Goal: Task Accomplishment & Management: Manage account settings

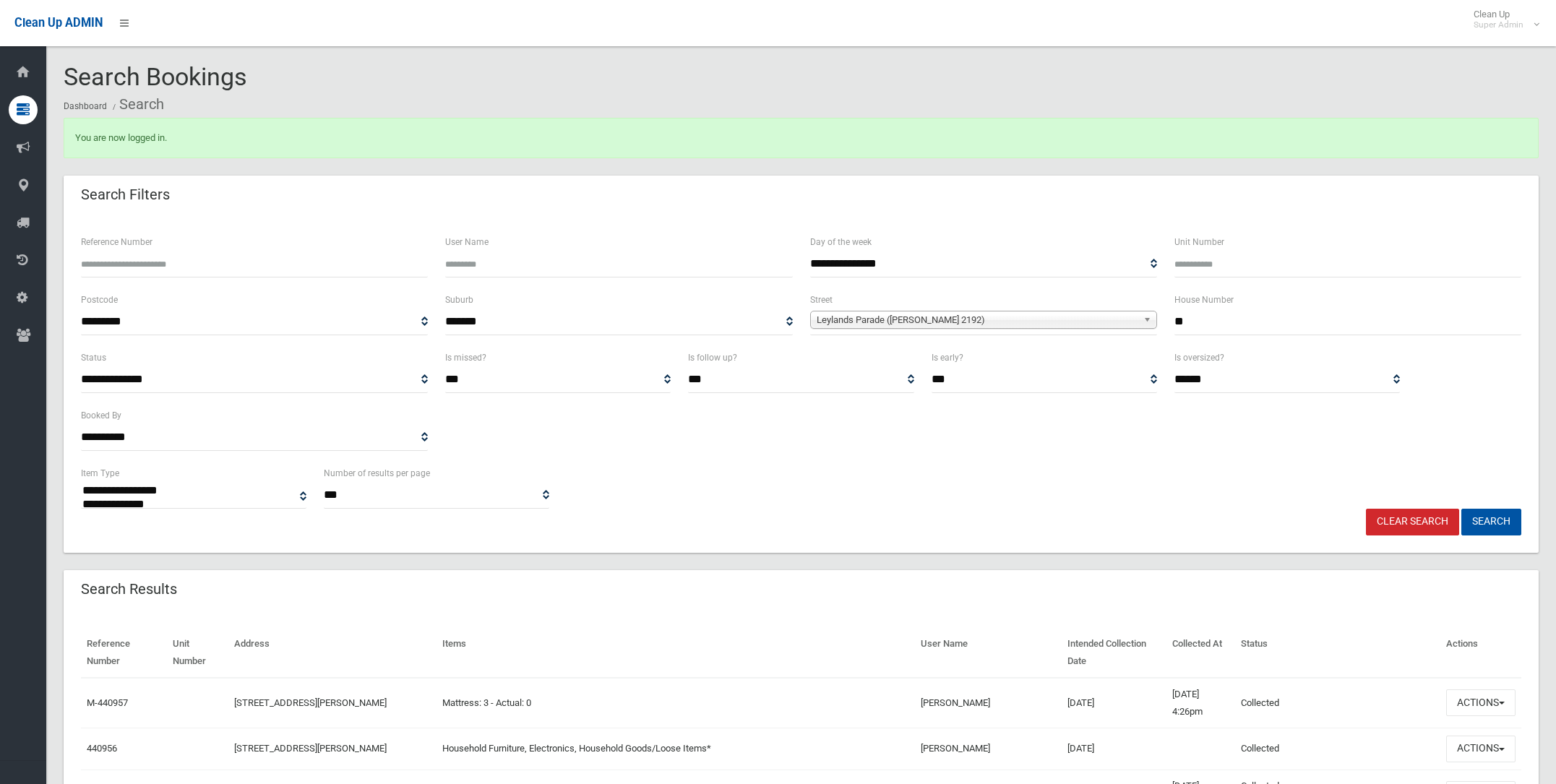
select select
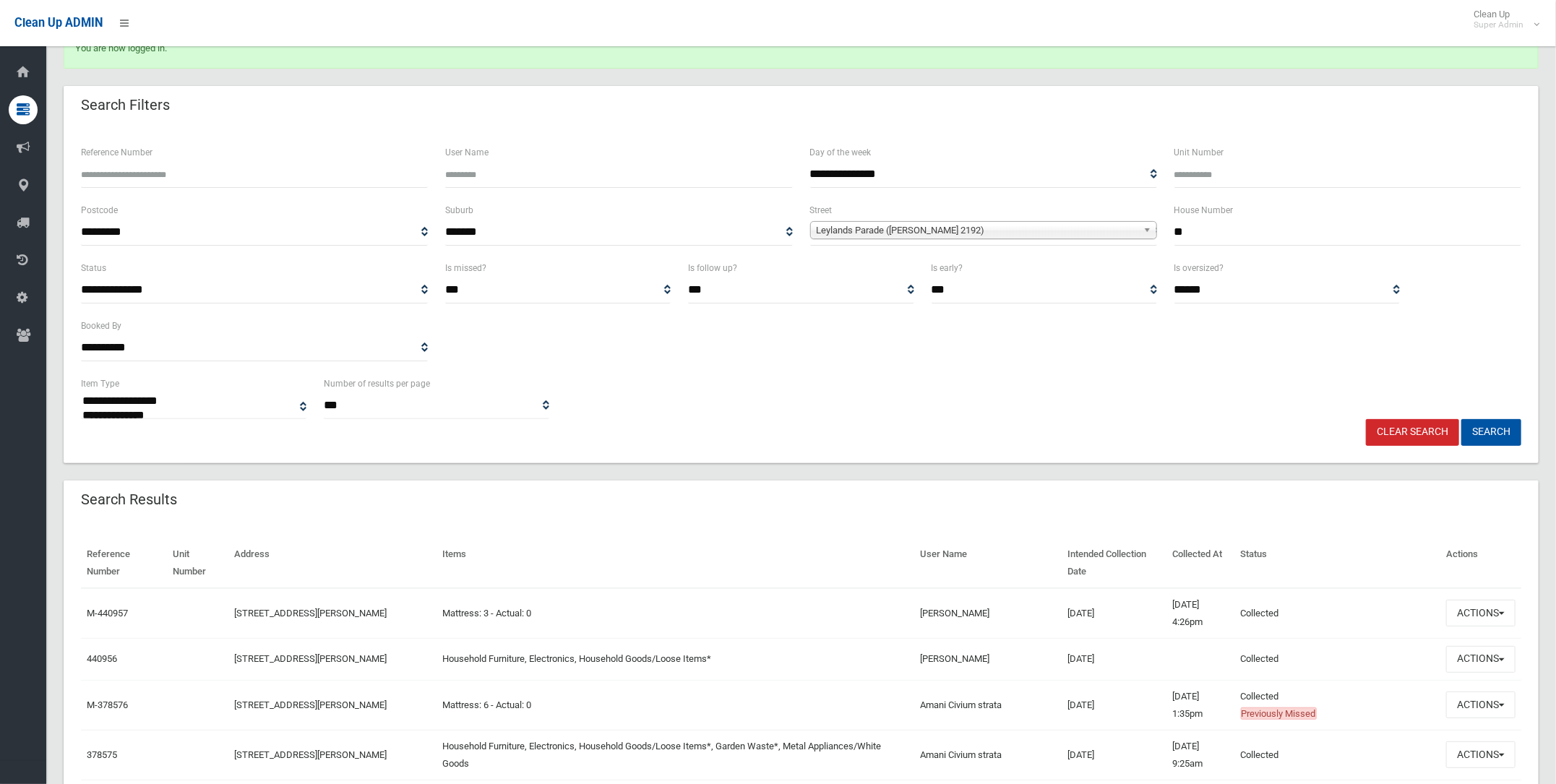
scroll to position [22445, 0]
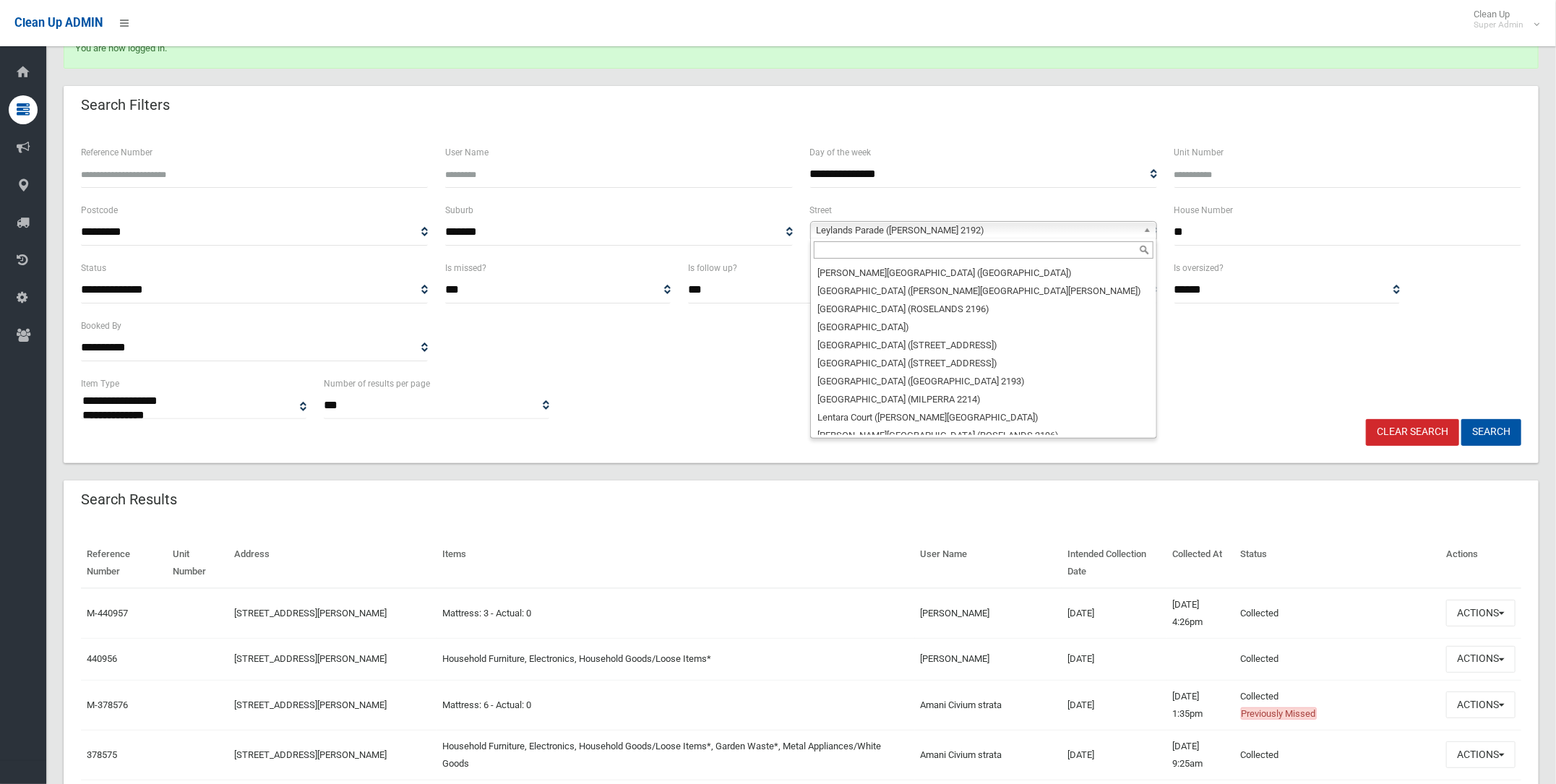
click at [830, 224] on span "Leylands Parade (BELMORE 2192)" at bounding box center [977, 231] width 321 height 17
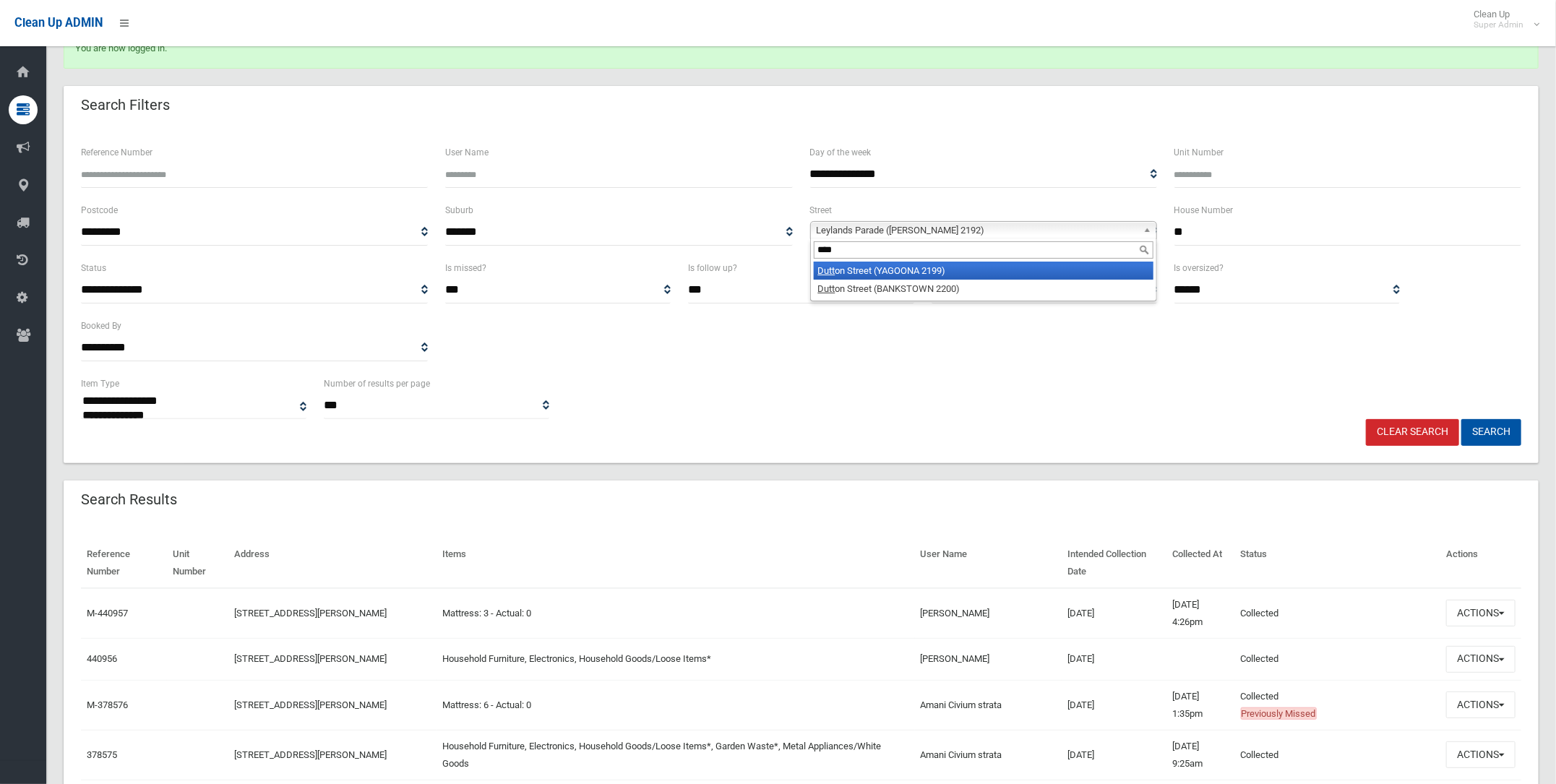
type input "****"
click at [848, 270] on li "Dutt on Street (YAGOONA 2199)" at bounding box center [984, 270] width 340 height 18
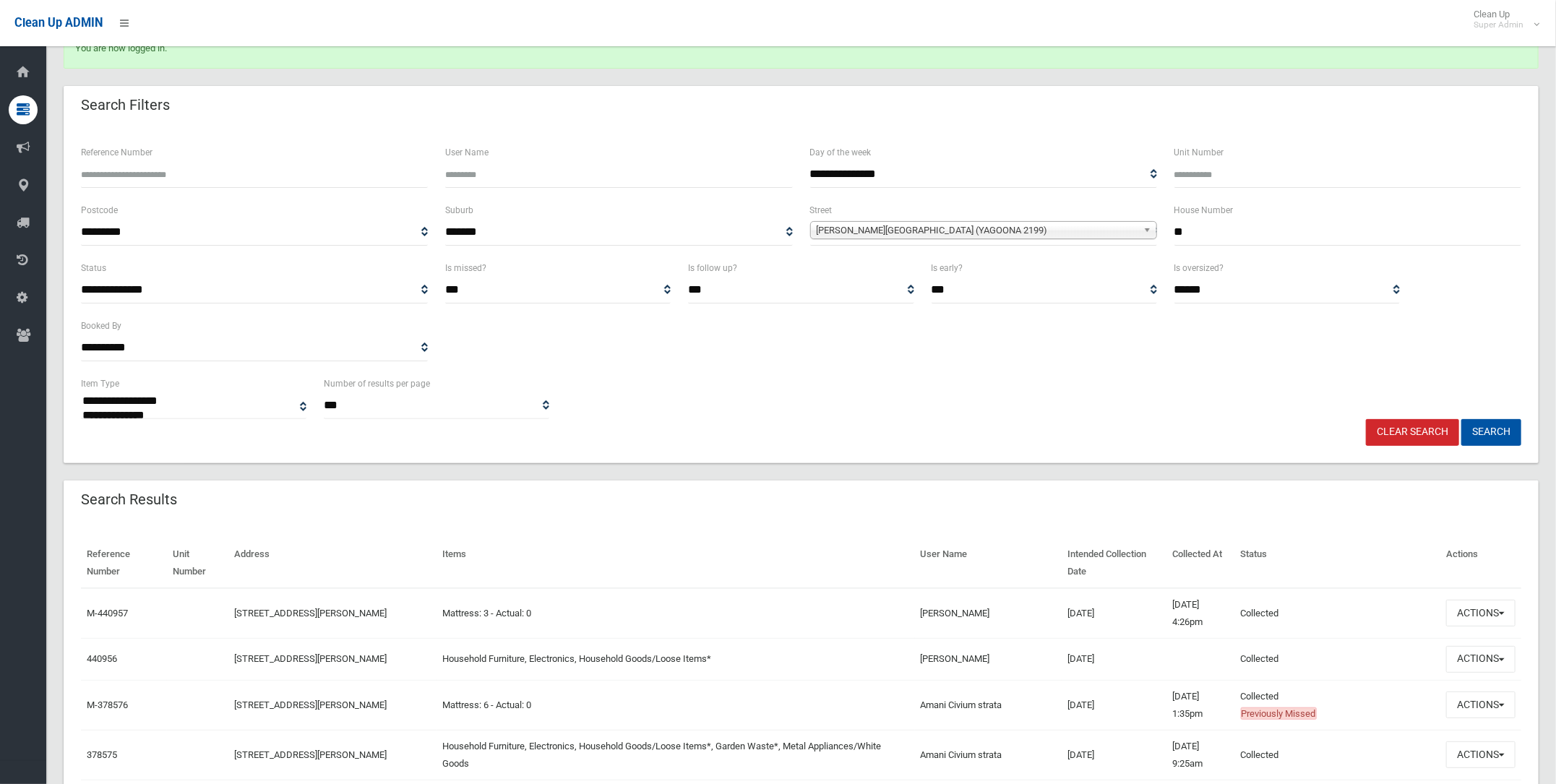
drag, startPoint x: 1215, startPoint y: 229, endPoint x: 1165, endPoint y: 227, distance: 50.0
click at [1165, 227] on div "House Number **" at bounding box center [1347, 230] width 364 height 57
type input "***"
click at [1474, 424] on button "Search" at bounding box center [1491, 432] width 60 height 26
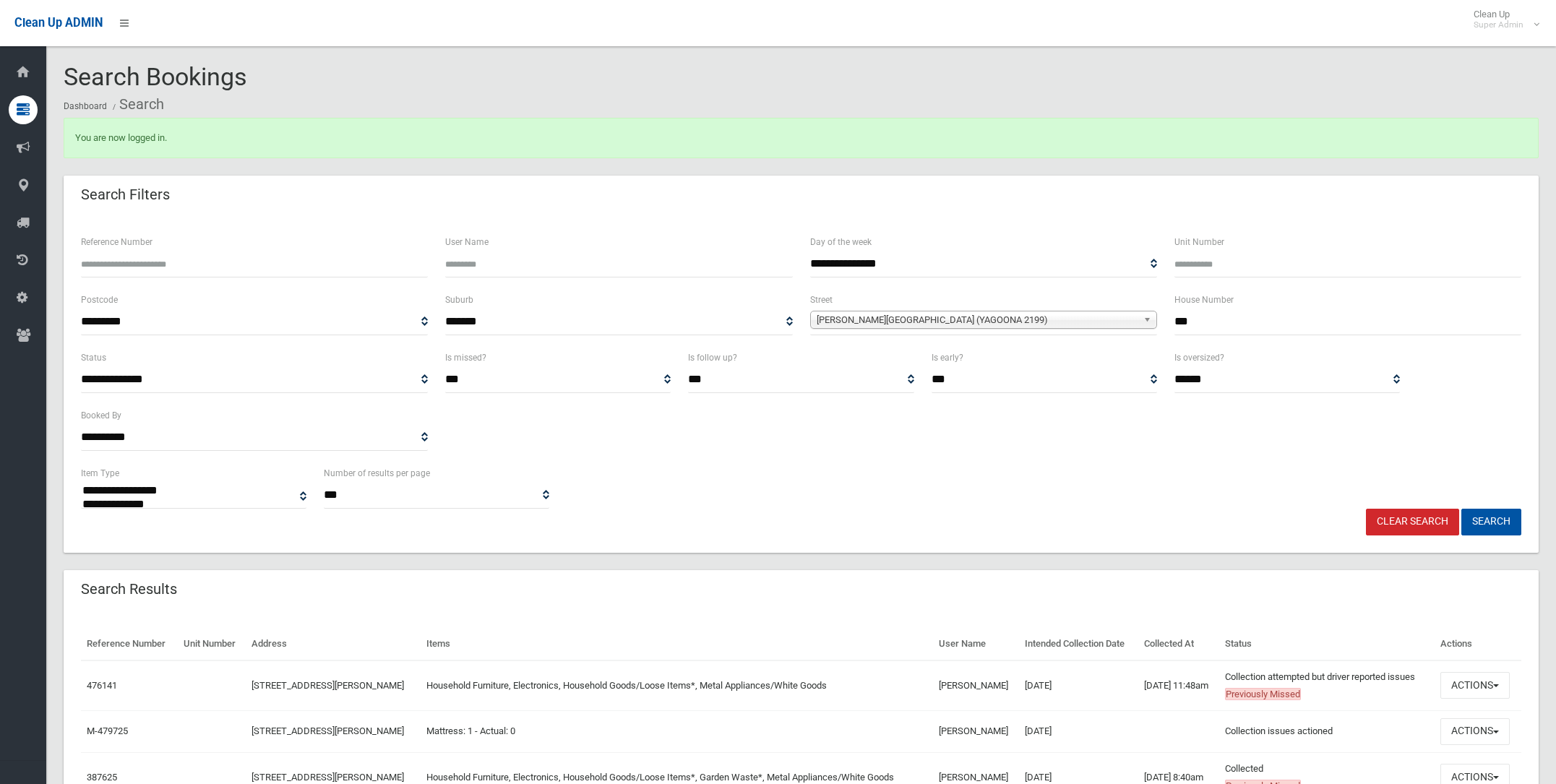
select select
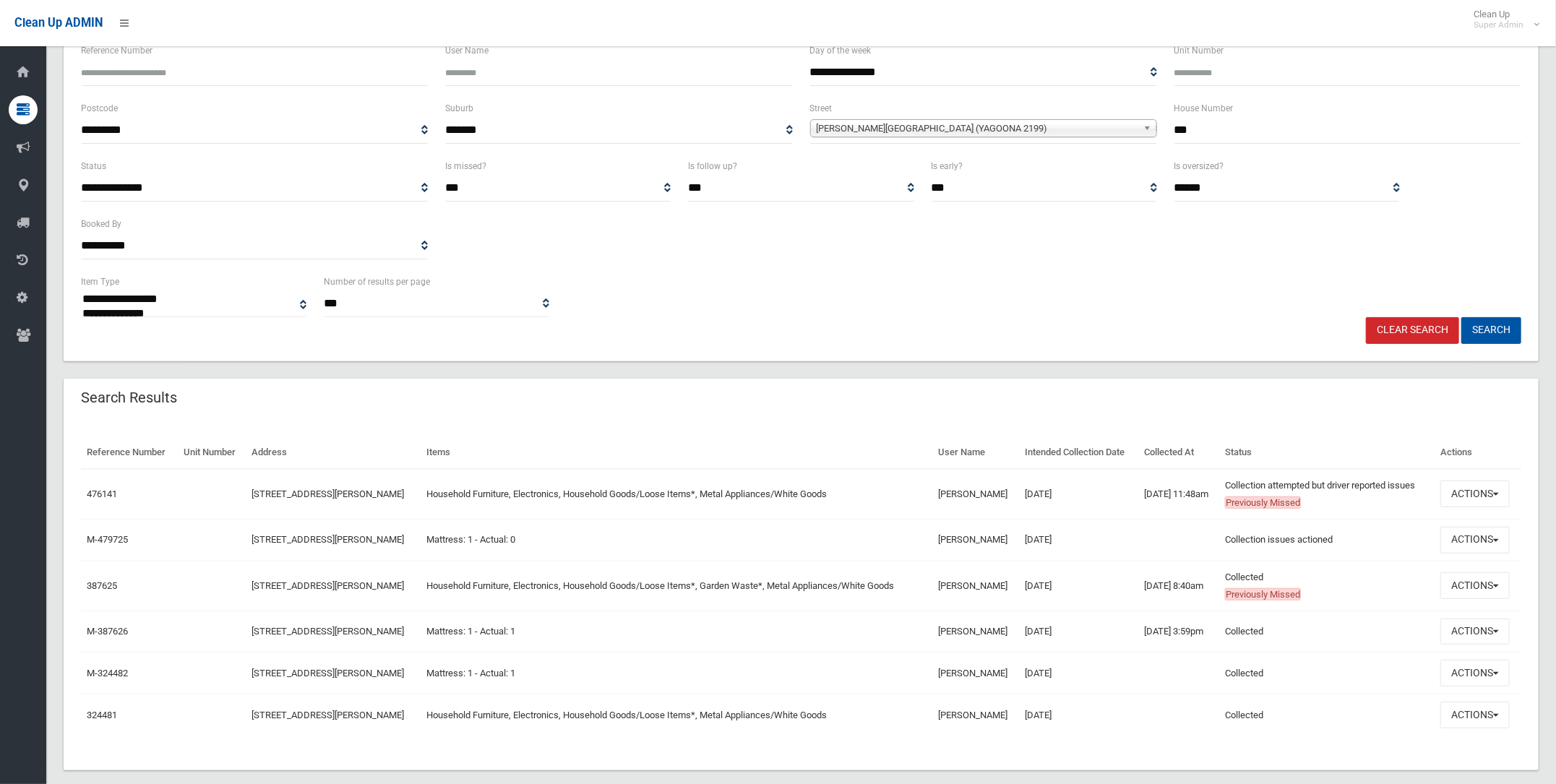
scroll to position [213, 0]
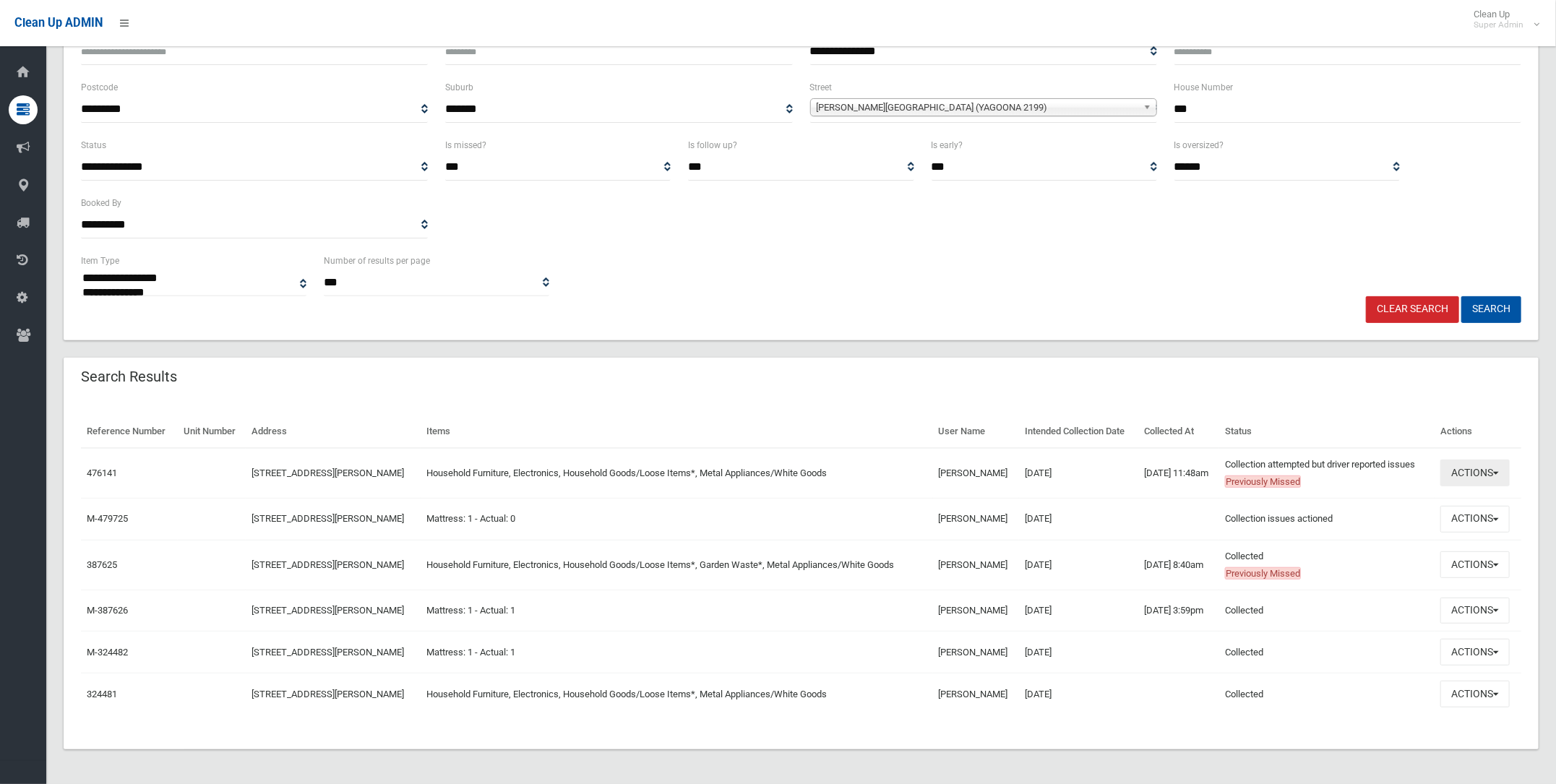
click at [1467, 467] on button "Actions" at bounding box center [1475, 472] width 70 height 26
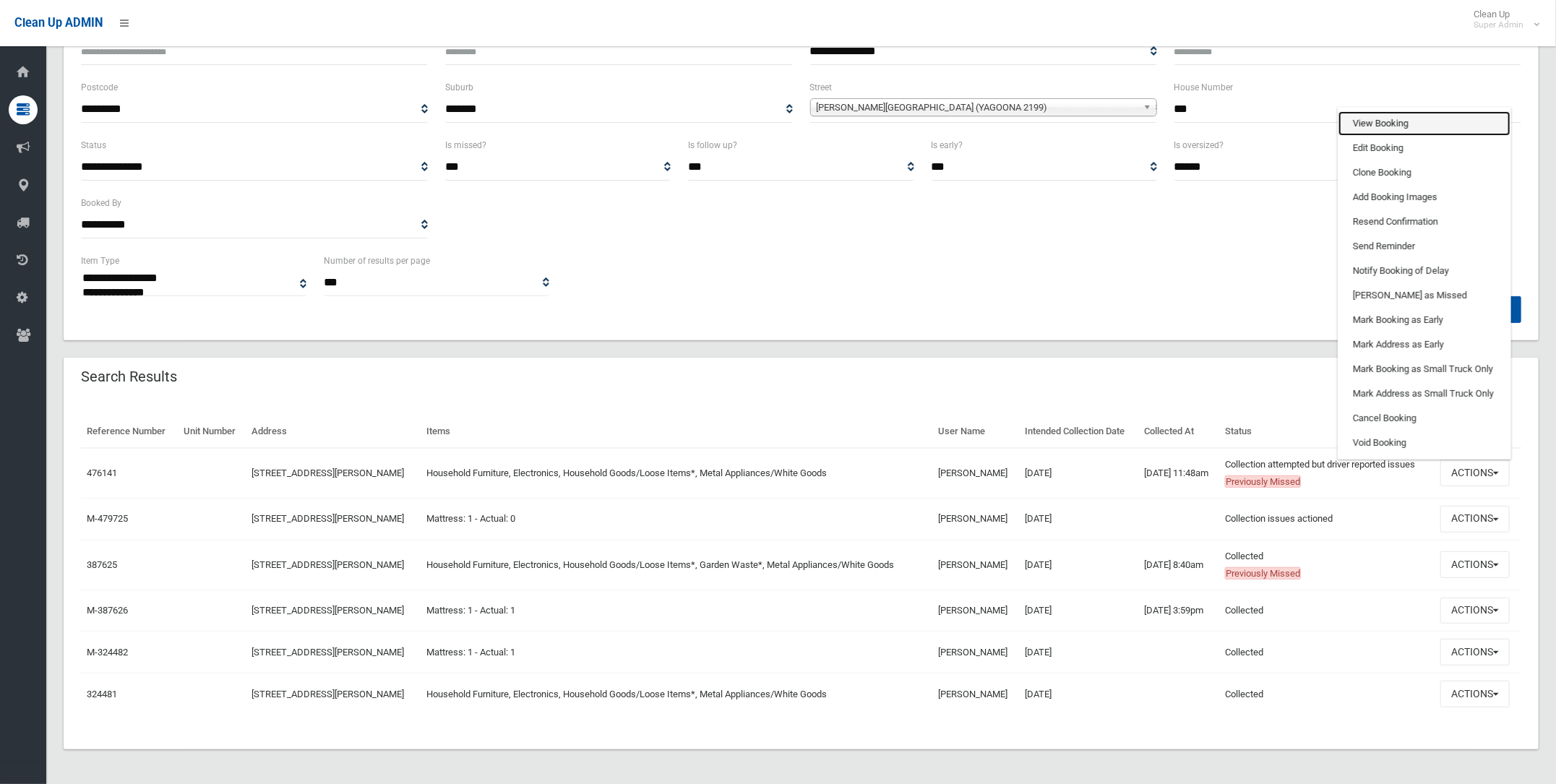
click at [1377, 116] on link "View Booking" at bounding box center [1424, 123] width 172 height 24
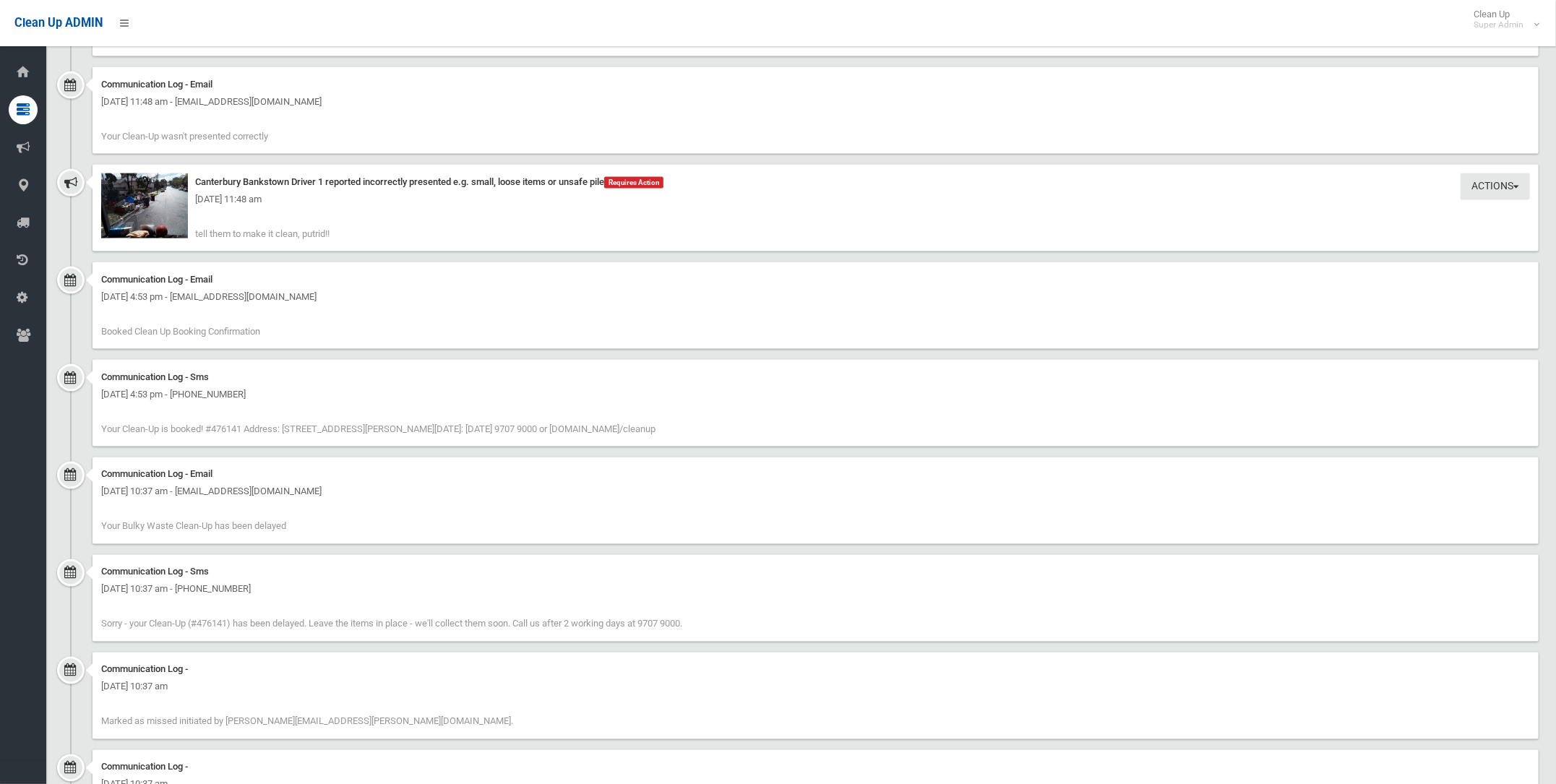
scroll to position [1354, 0]
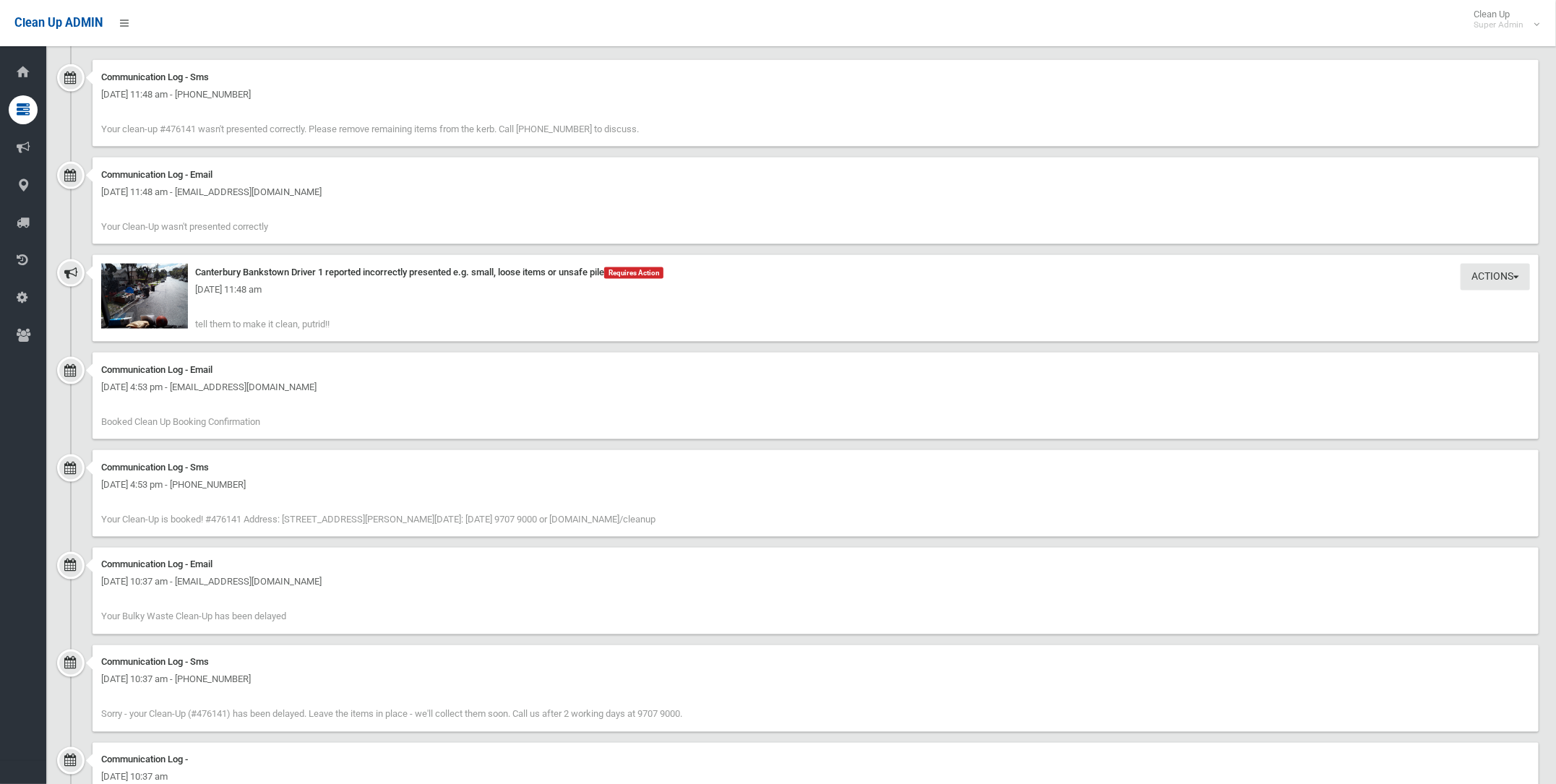
click at [138, 282] on div "Tuesday 19th August 2025 - 11:48 am" at bounding box center [815, 290] width 1429 height 17
click at [126, 299] on img at bounding box center [144, 296] width 87 height 65
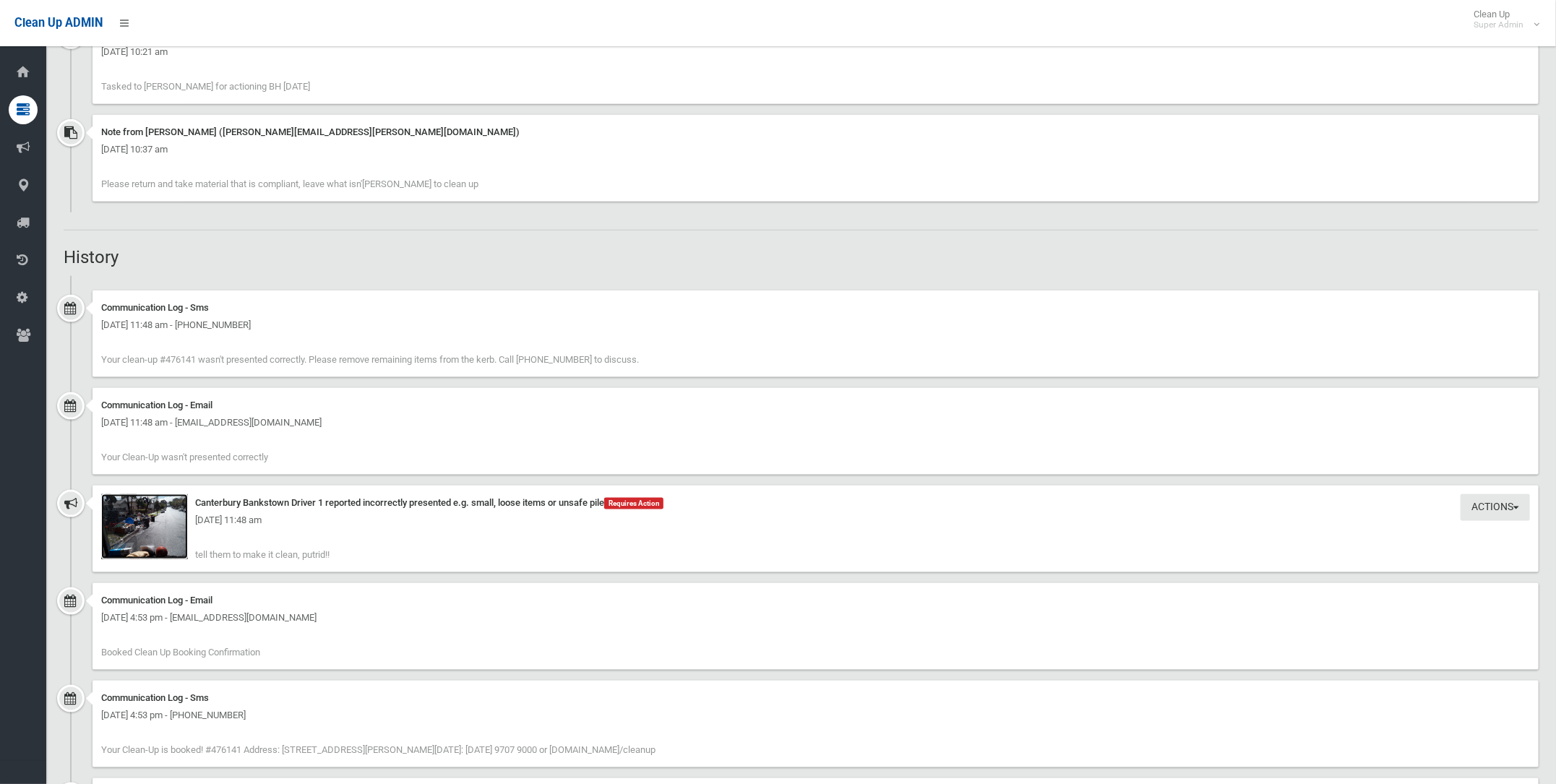
scroll to position [1083, 0]
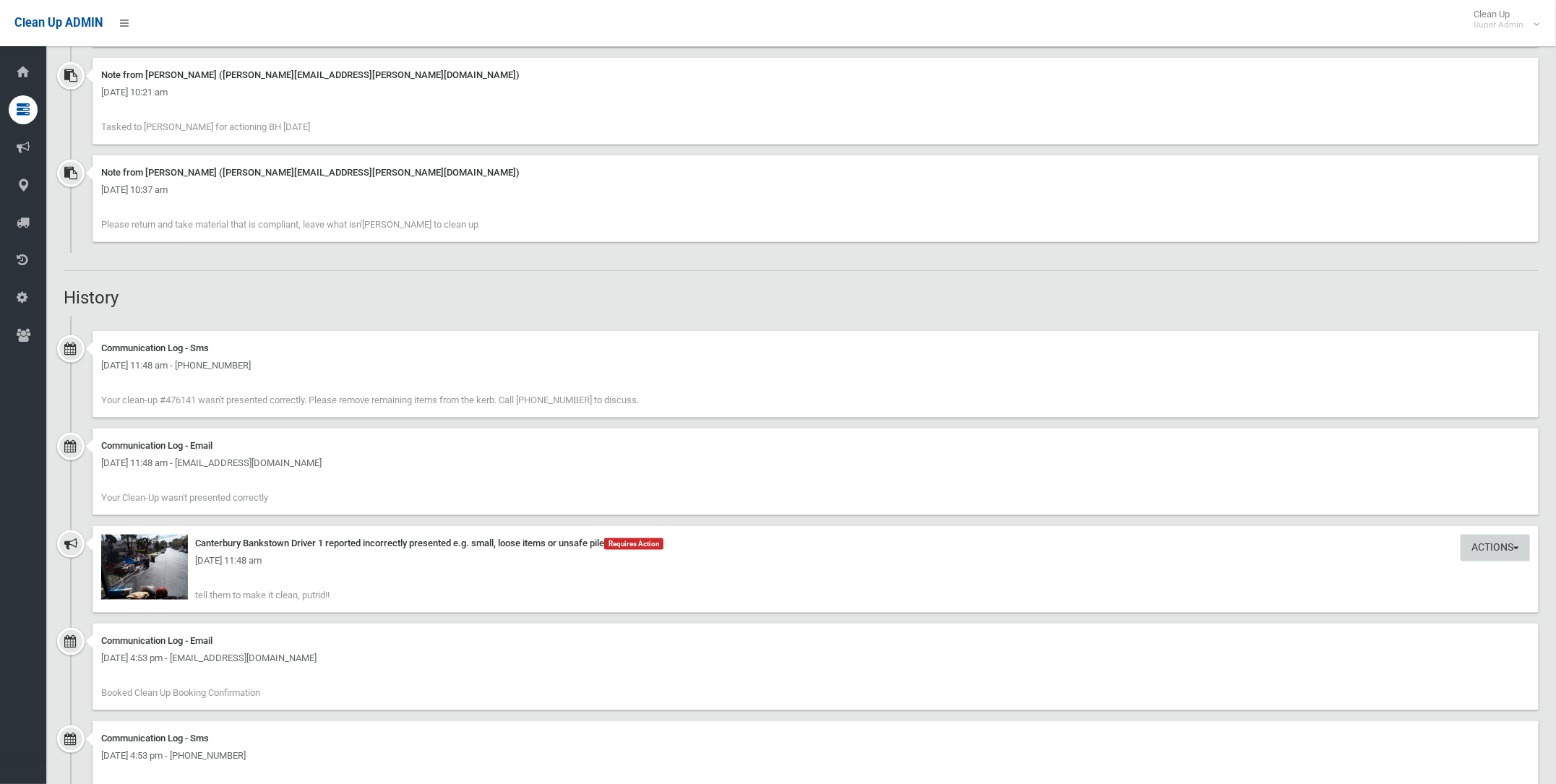
click at [1500, 535] on button "Actions" at bounding box center [1496, 548] width 70 height 26
click at [919, 546] on div "Canterbury Bankstown Driver 1 reported incorrectly presented e.g. small, loose …" at bounding box center [815, 543] width 1429 height 17
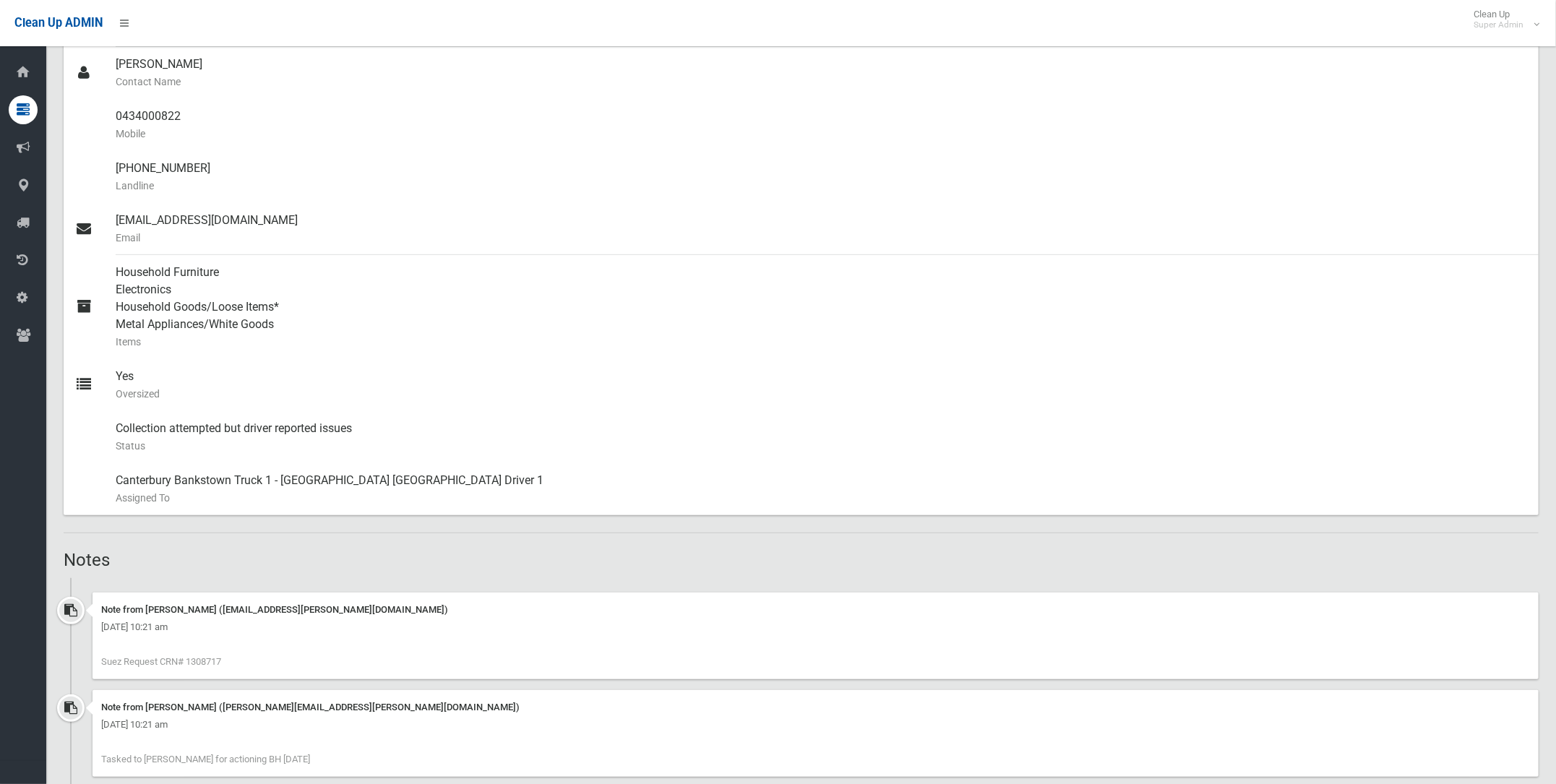
scroll to position [0, 0]
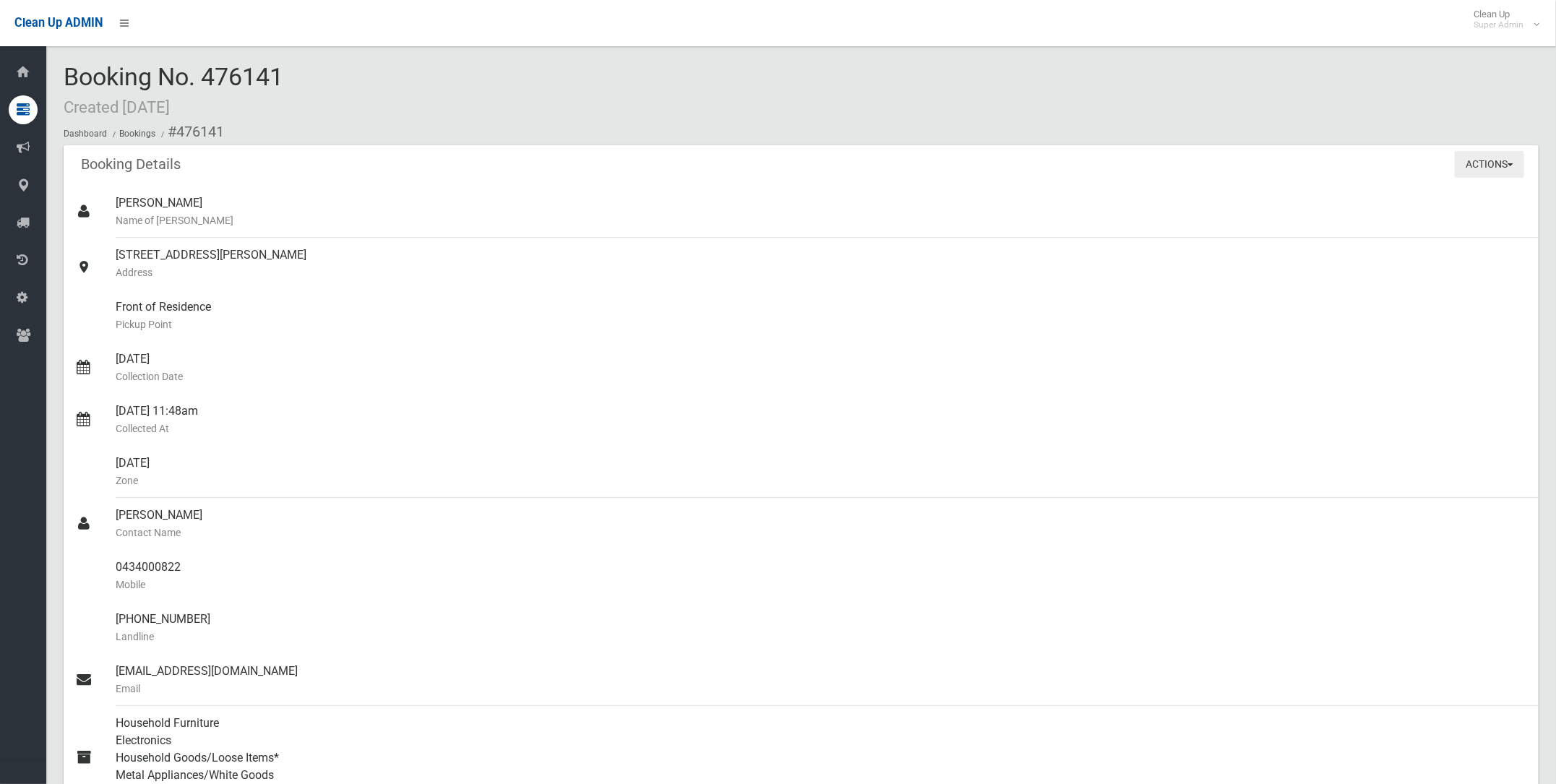
click at [1492, 167] on button "Actions" at bounding box center [1490, 164] width 70 height 26
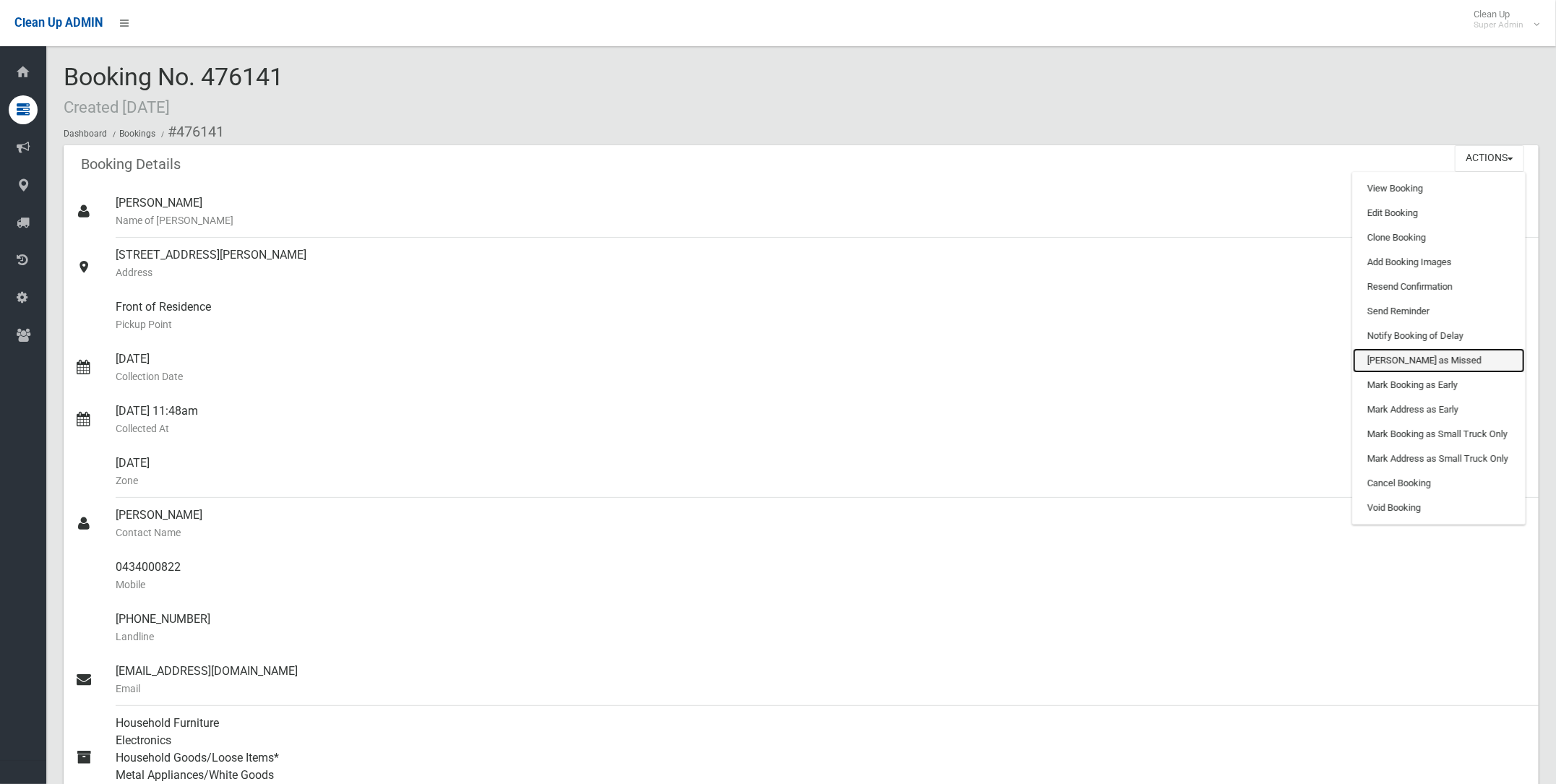
click at [1401, 355] on link "Mark as Missed" at bounding box center [1438, 360] width 172 height 24
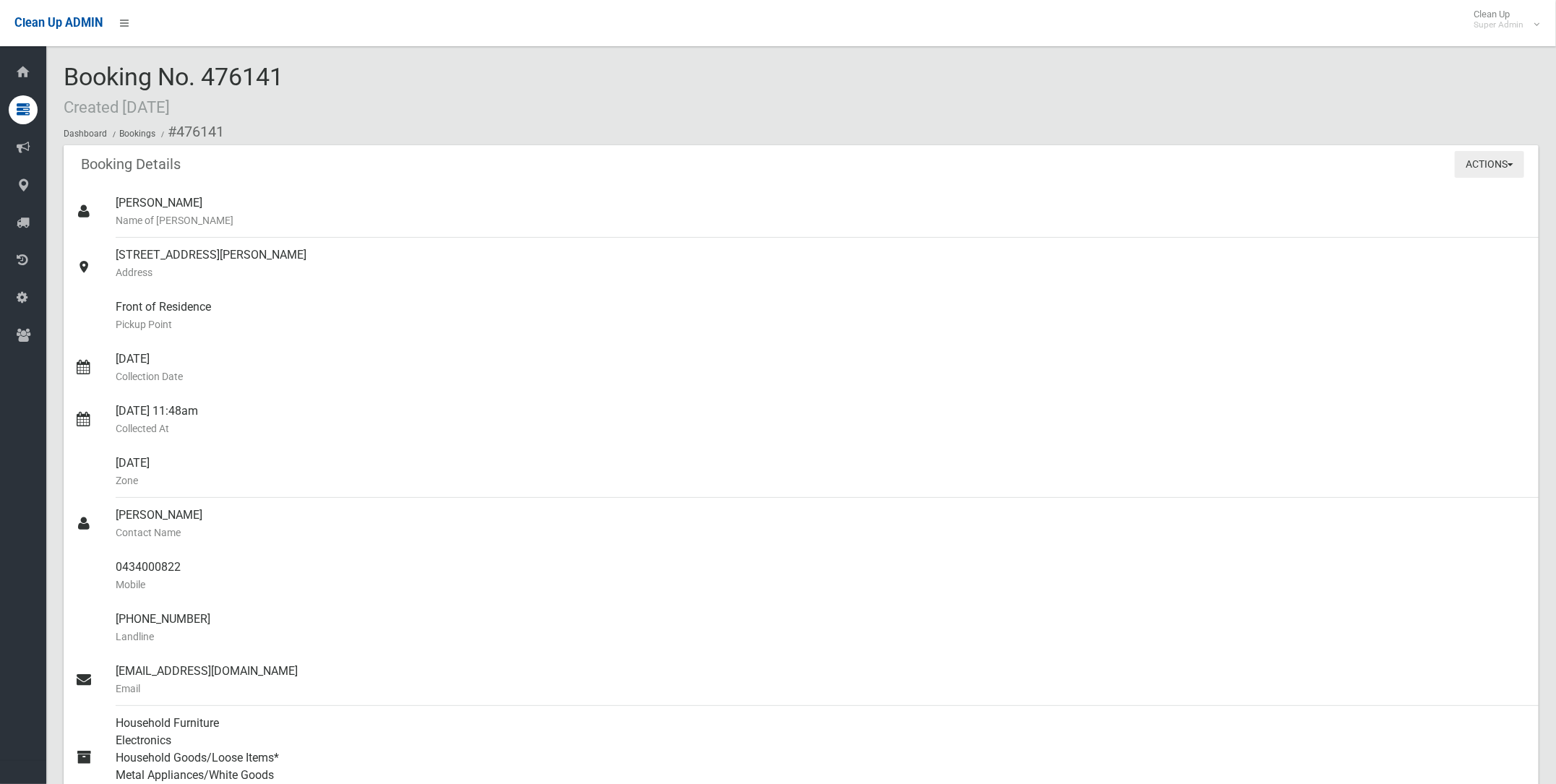
click at [1489, 164] on button "Actions" at bounding box center [1490, 164] width 70 height 26
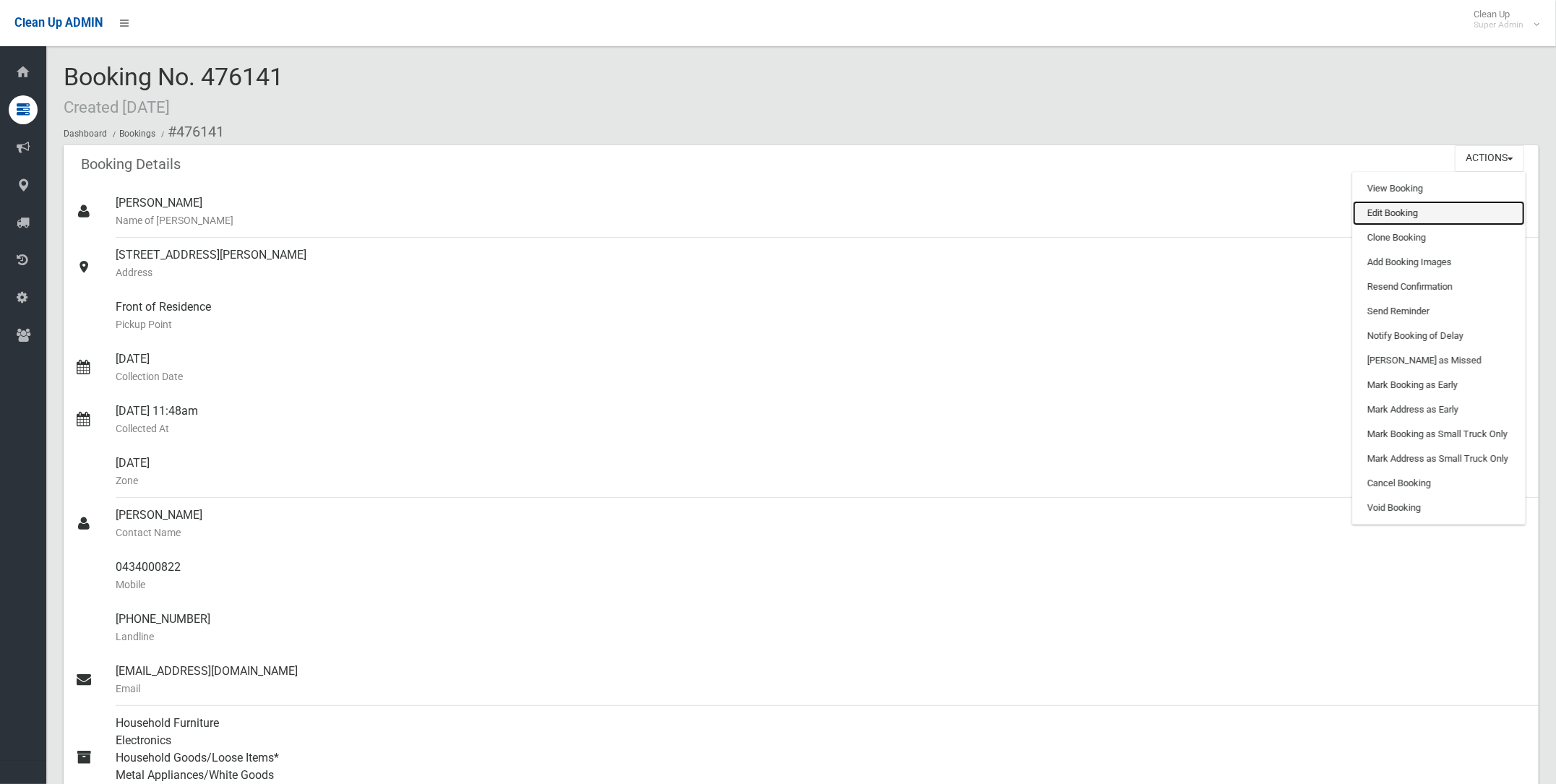
click at [1380, 209] on link "Edit Booking" at bounding box center [1438, 213] width 172 height 24
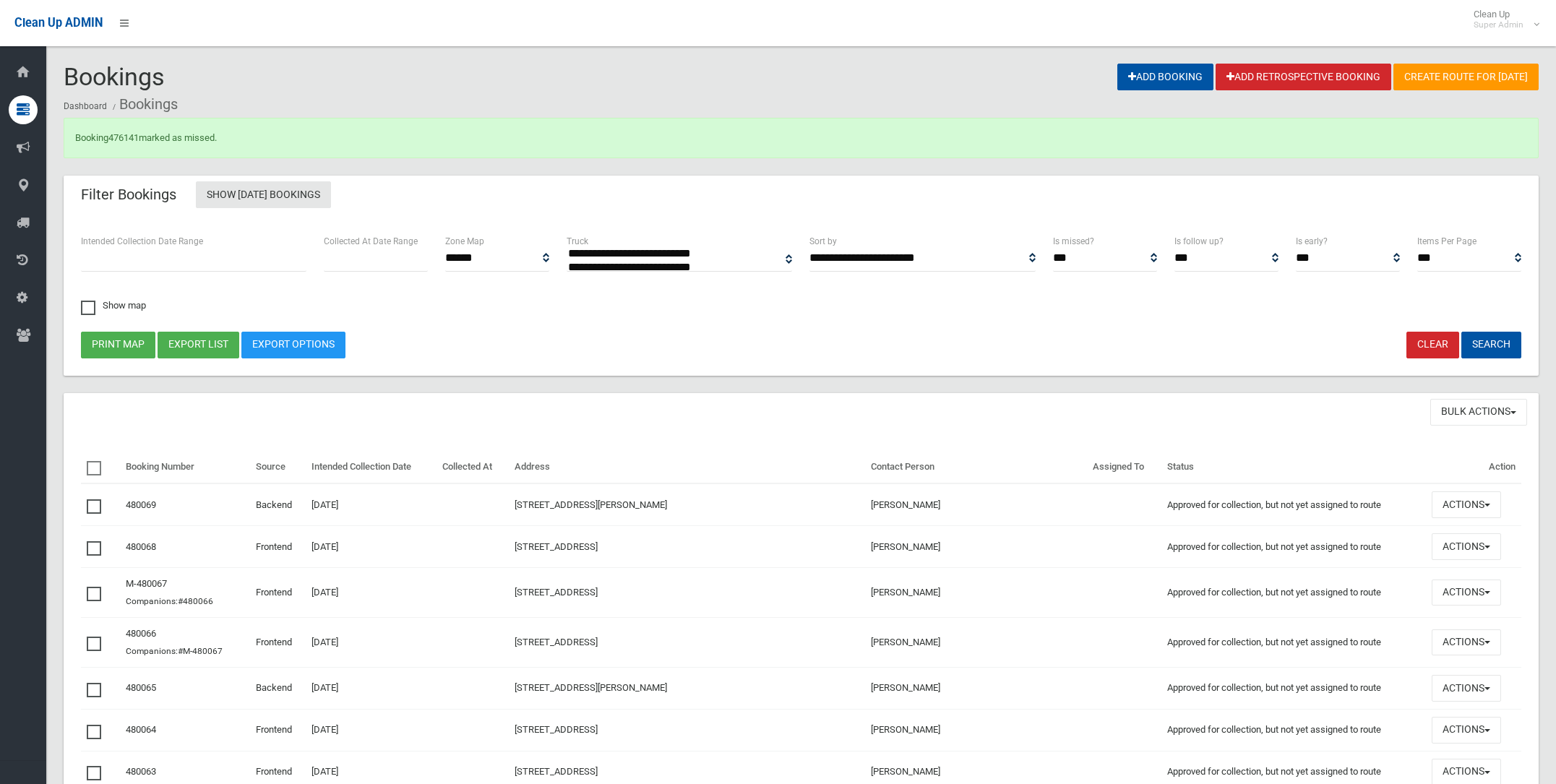
select select
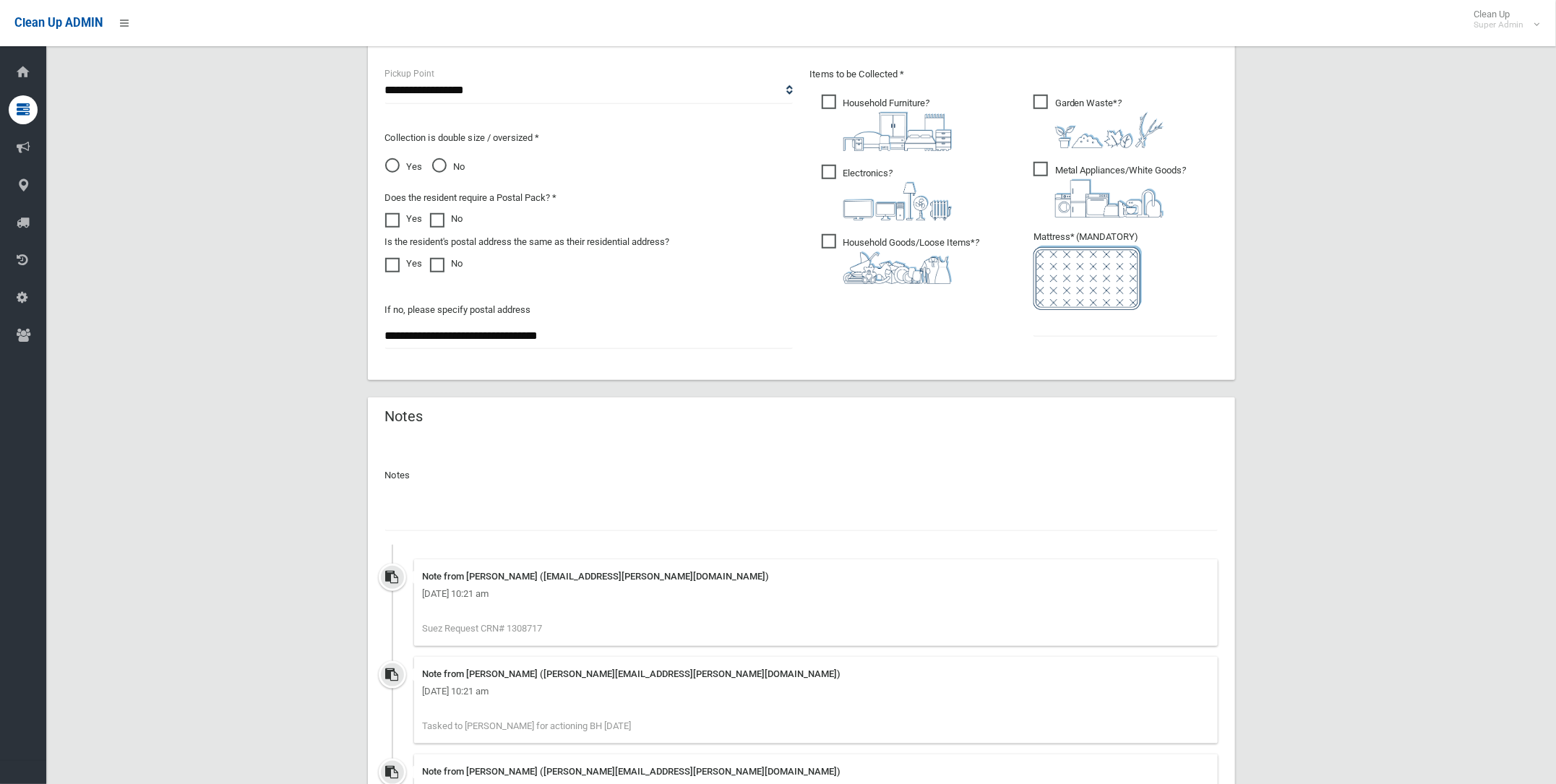
scroll to position [812, 0]
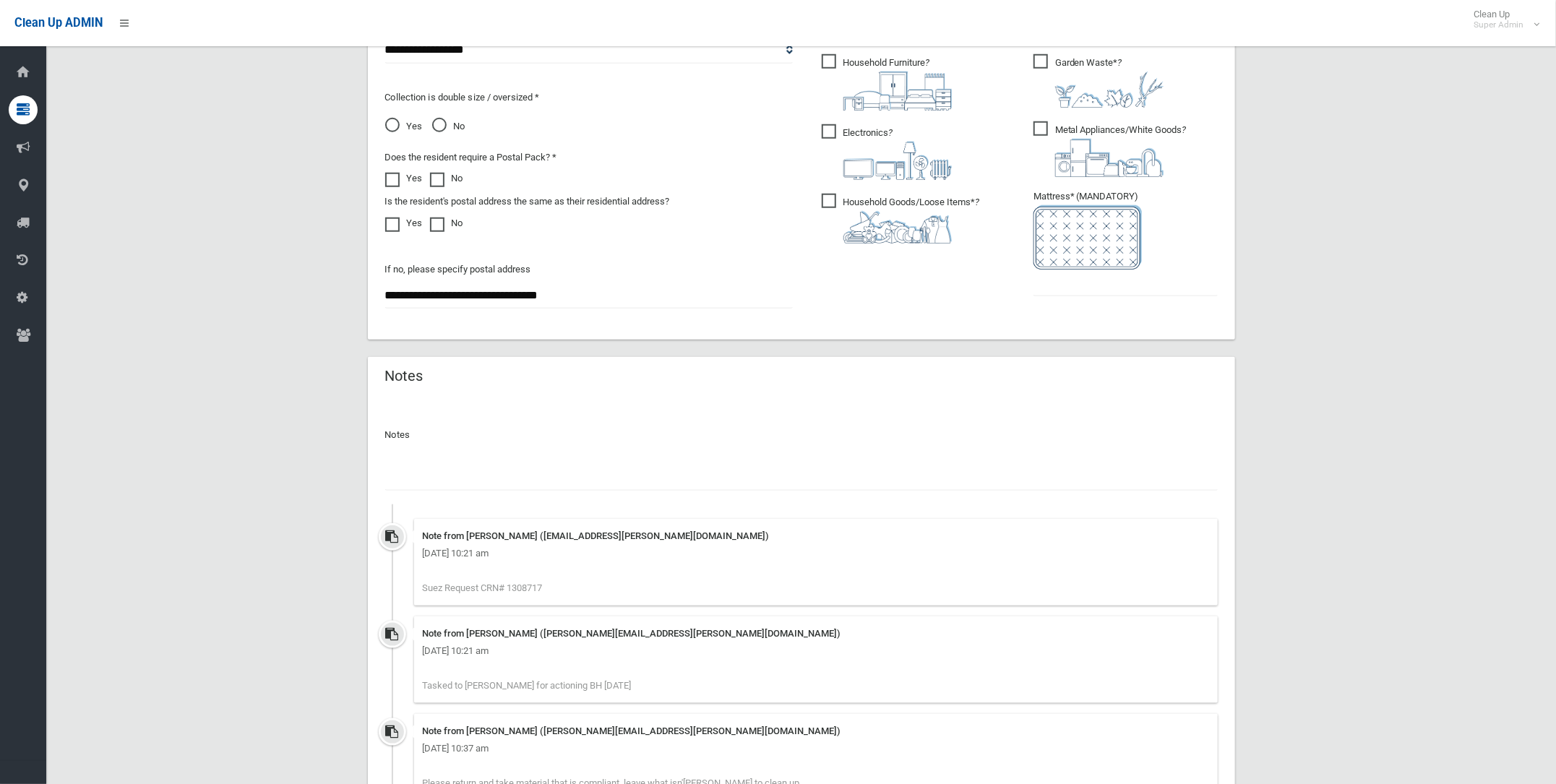
click at [413, 465] on input "text" at bounding box center [801, 477] width 832 height 26
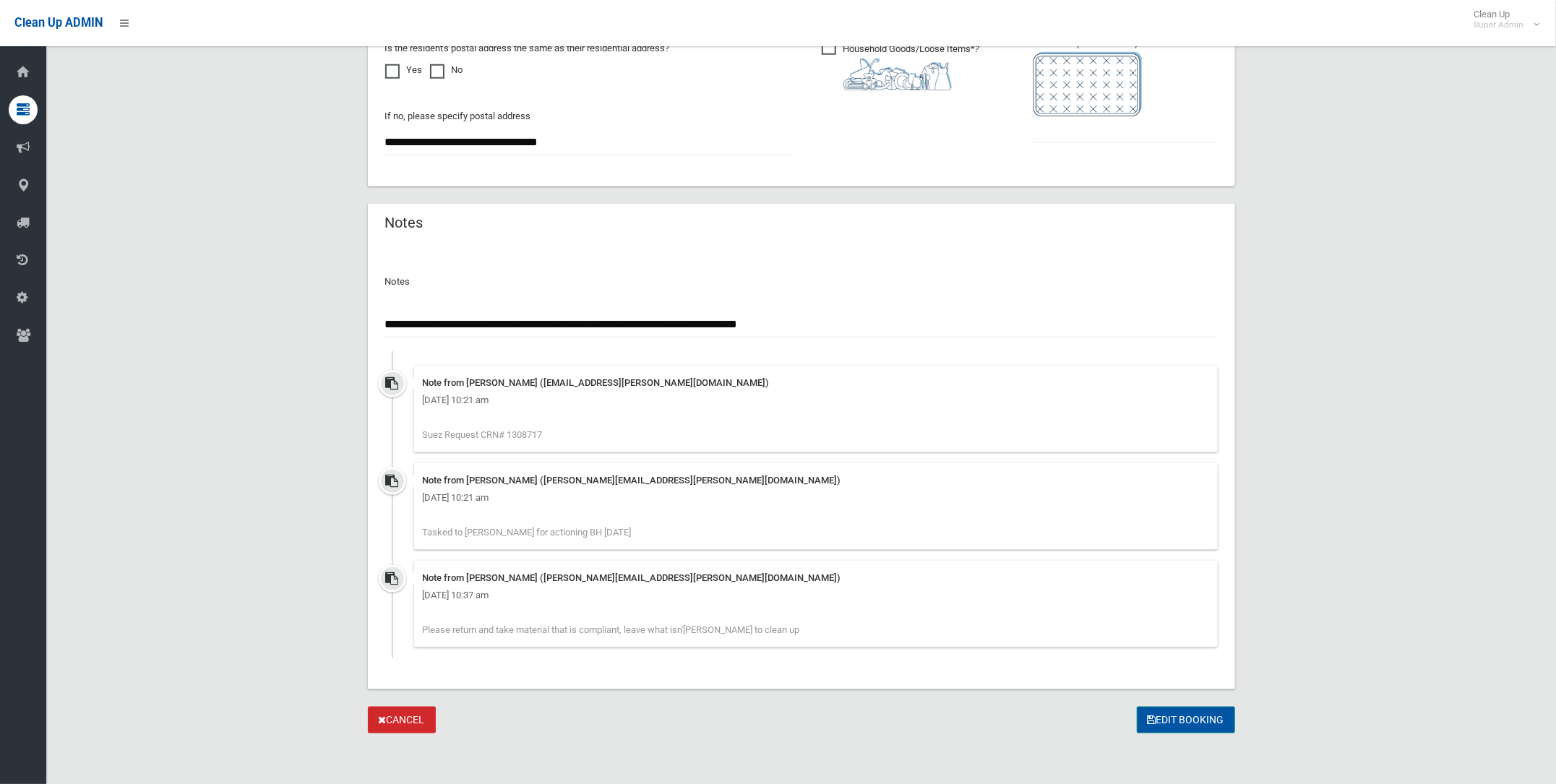
type input "**********"
click at [1166, 711] on button "Edit Booking" at bounding box center [1186, 720] width 98 height 26
type input "*"
click at [1161, 714] on button "Edit Booking" at bounding box center [1186, 720] width 98 height 26
